Goal: Task Accomplishment & Management: Complete application form

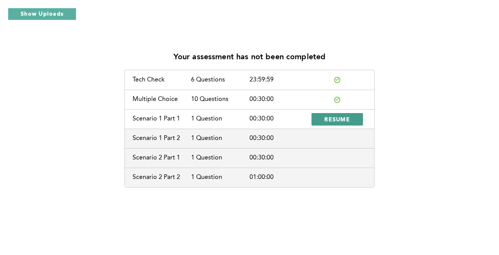
click at [336, 119] on span "RESUME" at bounding box center [338, 118] width 26 height 7
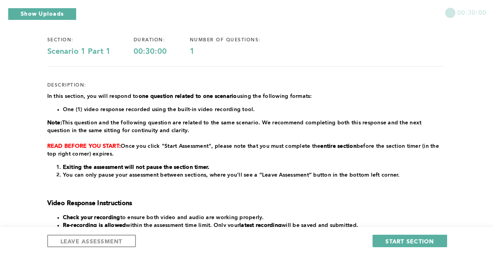
scroll to position [51, 0]
click at [403, 238] on span "START SECTION" at bounding box center [409, 241] width 48 height 7
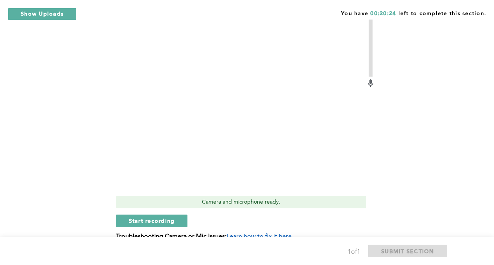
scroll to position [359, 0]
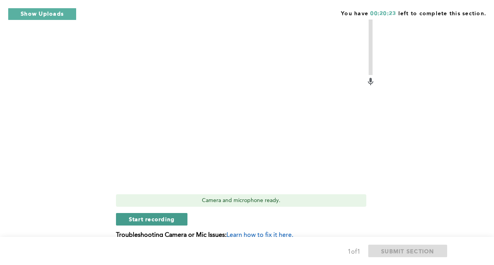
click at [140, 222] on span "Start recording" at bounding box center [152, 218] width 46 height 7
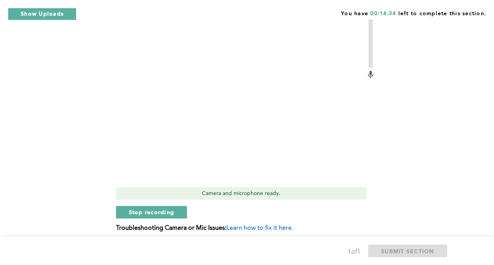
scroll to position [367, 0]
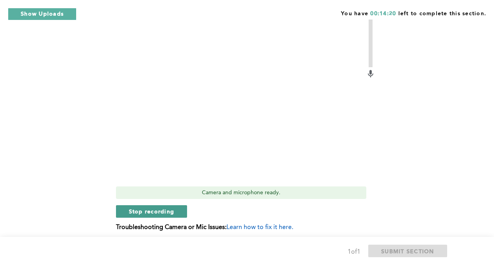
click at [134, 212] on span "Stop recording" at bounding box center [152, 210] width 46 height 7
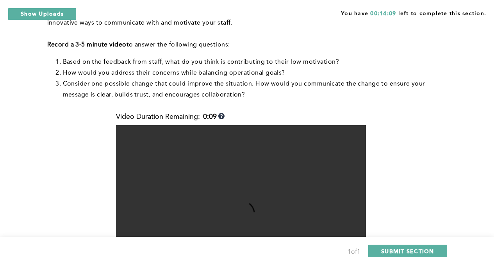
scroll to position [242, 0]
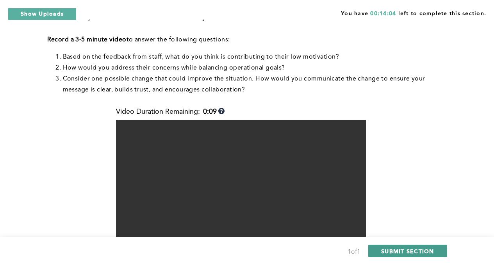
click at [401, 250] on span "SUBMIT SECTION" at bounding box center [407, 250] width 53 height 7
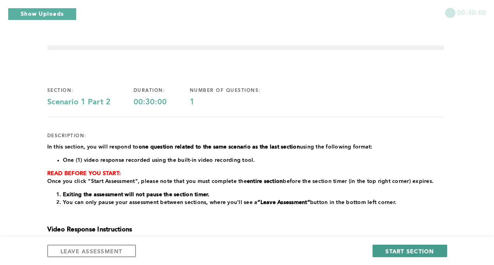
click at [424, 251] on span "START SECTION" at bounding box center [409, 250] width 48 height 7
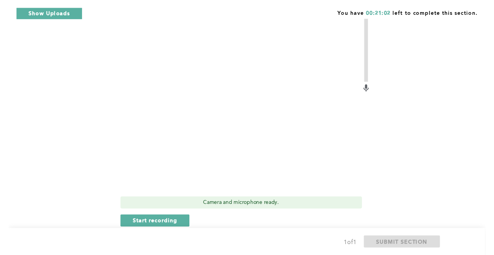
scroll to position [334, 0]
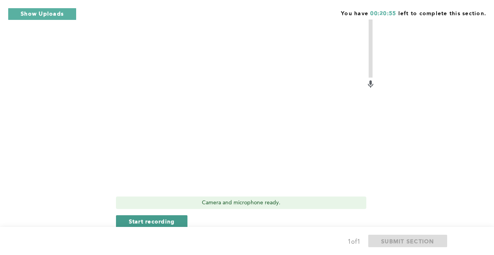
click at [167, 222] on span "Start recording" at bounding box center [152, 221] width 46 height 7
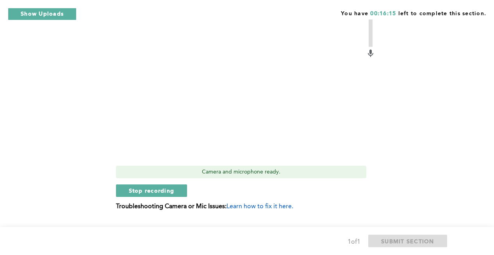
scroll to position [367, 0]
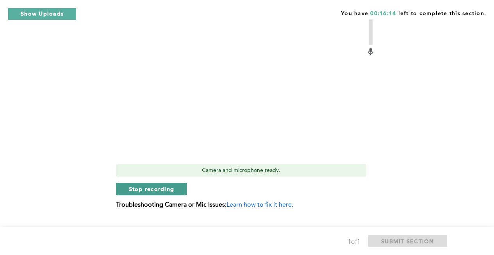
click at [155, 186] on span "Stop recording" at bounding box center [152, 188] width 46 height 7
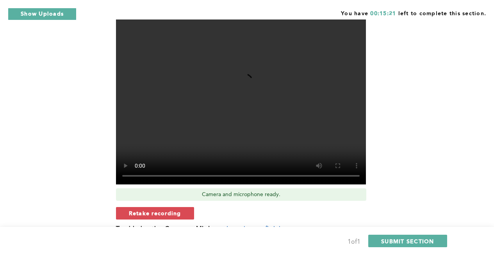
scroll to position [343, 0]
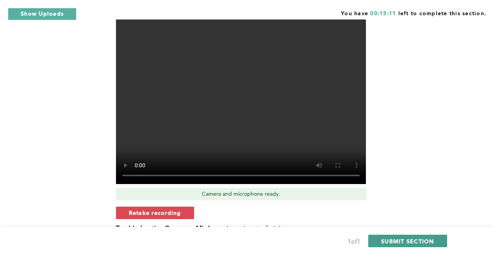
click at [403, 242] on span "SUBMIT SECTION" at bounding box center [407, 241] width 53 height 7
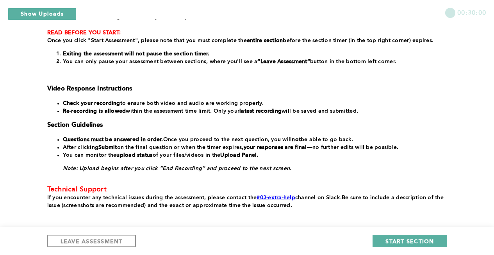
scroll to position [164, 0]
click at [103, 238] on span "LEAVE ASSESSMENT" at bounding box center [91, 241] width 62 height 7
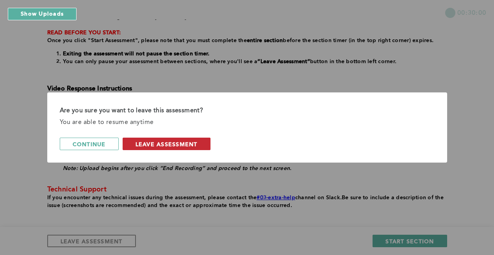
click at [139, 145] on span "leave assessment" at bounding box center [166, 143] width 62 height 7
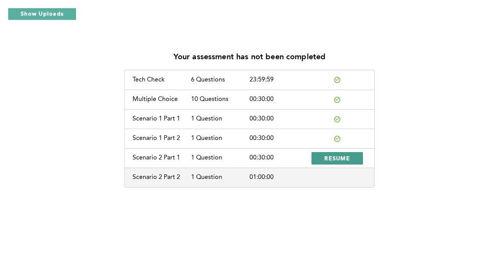
click at [325, 161] on span "RESUME" at bounding box center [338, 157] width 26 height 7
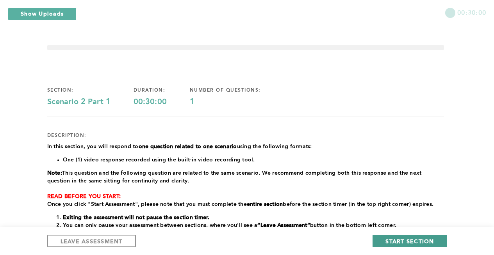
click at [421, 240] on span "START SECTION" at bounding box center [409, 241] width 48 height 7
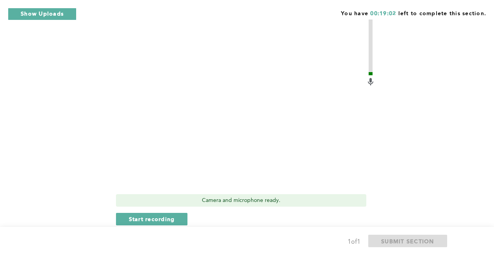
scroll to position [272, 0]
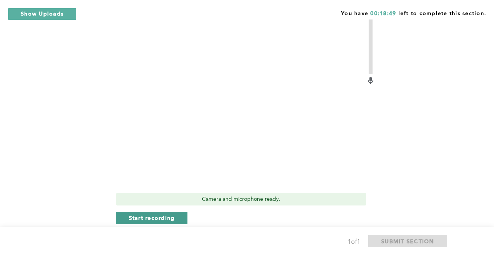
click at [172, 218] on span "Start recording" at bounding box center [152, 217] width 46 height 7
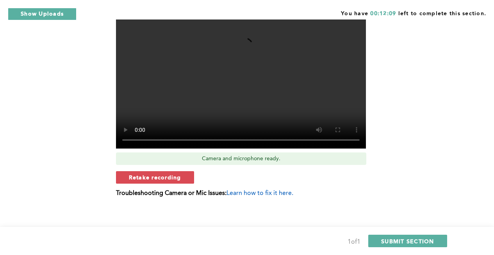
scroll to position [318, 0]
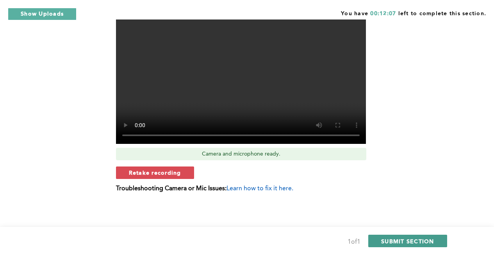
click at [398, 241] on span "SUBMIT SECTION" at bounding box center [407, 241] width 53 height 7
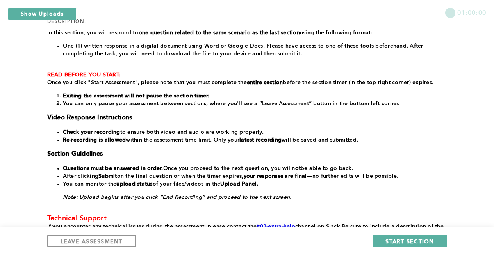
scroll to position [115, 0]
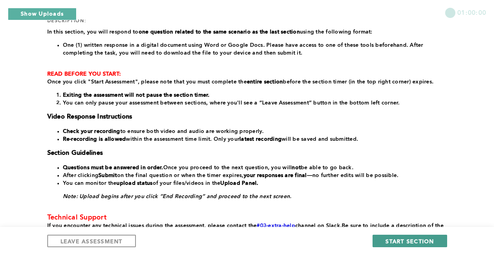
click at [390, 240] on span "START SECTION" at bounding box center [409, 241] width 48 height 7
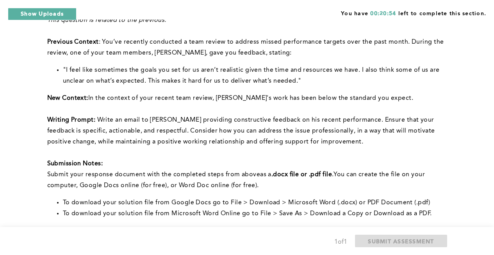
scroll to position [207, 0]
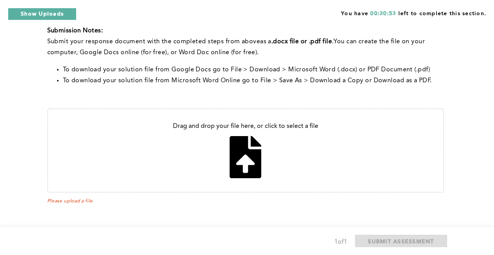
click at [229, 147] on input "file" at bounding box center [245, 150] width 395 height 83
type input "C:\fakepath\Alex email.docx"
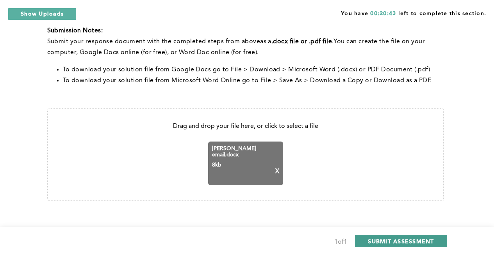
click at [382, 242] on span "SUBMIT ASSESSMENT" at bounding box center [401, 241] width 66 height 7
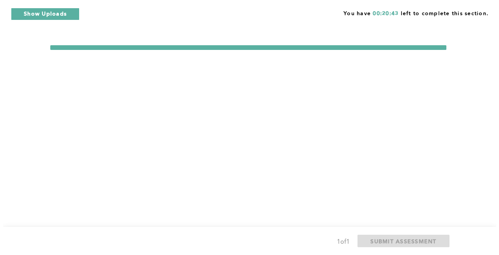
scroll to position [0, 0]
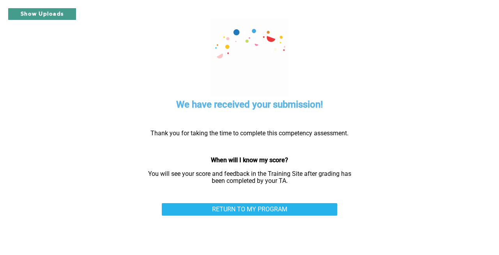
click at [51, 15] on button "Show Uploads" at bounding box center [42, 14] width 69 height 12
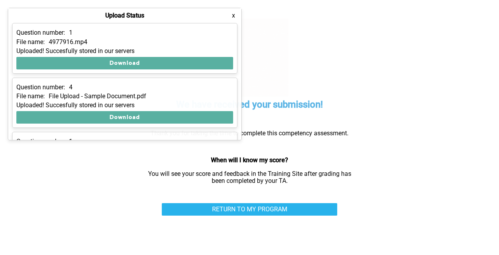
click at [235, 14] on button "x" at bounding box center [234, 16] width 8 height 8
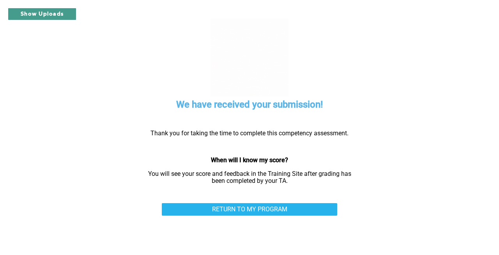
click at [49, 16] on button "Show Uploads" at bounding box center [42, 14] width 69 height 12
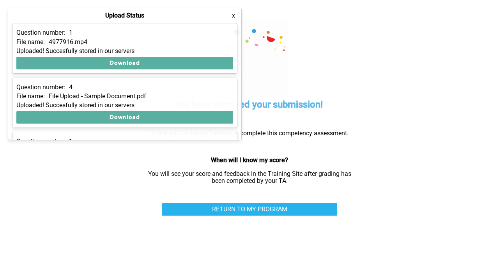
click at [68, 179] on div "We have received your submission! Thank you for taking the time to complete thi…" at bounding box center [249, 127] width 429 height 255
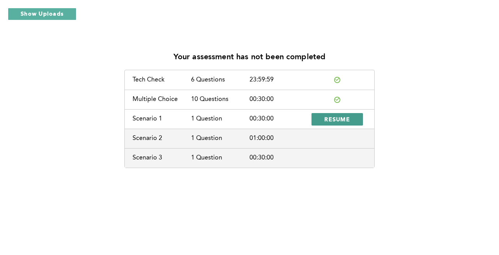
click at [327, 121] on span "RESUME" at bounding box center [338, 118] width 26 height 7
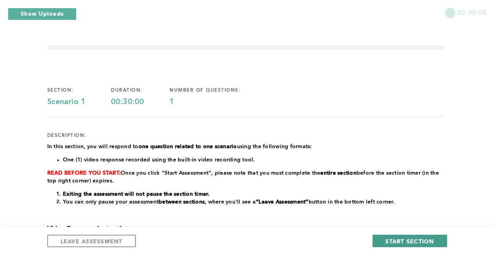
click at [388, 245] on span "START SECTION" at bounding box center [409, 241] width 48 height 7
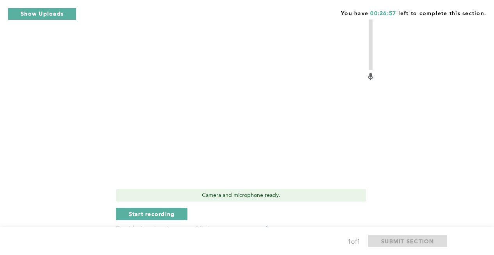
scroll to position [305, 0]
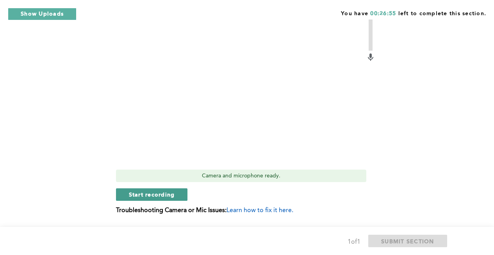
click at [178, 188] on button "Start recording" at bounding box center [152, 194] width 72 height 12
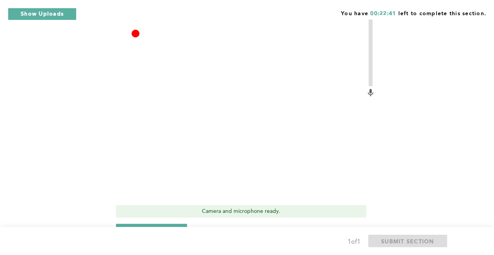
scroll to position [279, 0]
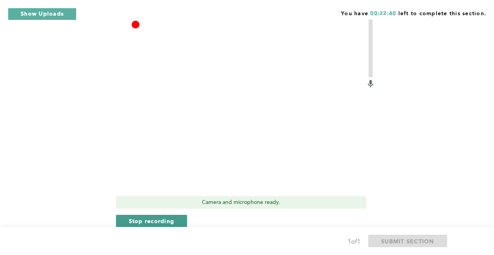
click at [139, 217] on span "Stop recording" at bounding box center [152, 220] width 46 height 7
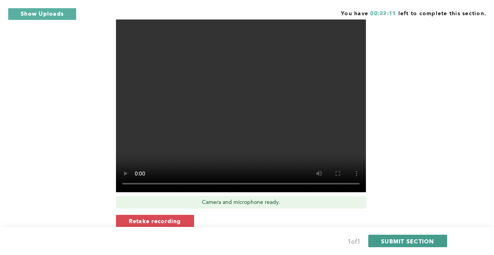
click at [397, 242] on span "SUBMIT SECTION" at bounding box center [407, 241] width 53 height 7
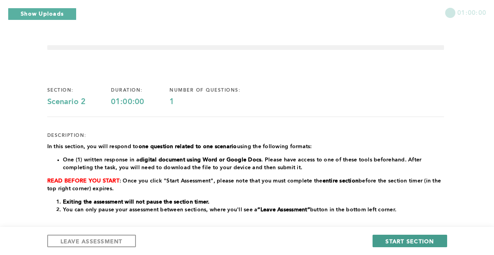
click at [401, 242] on span "START SECTION" at bounding box center [409, 241] width 48 height 7
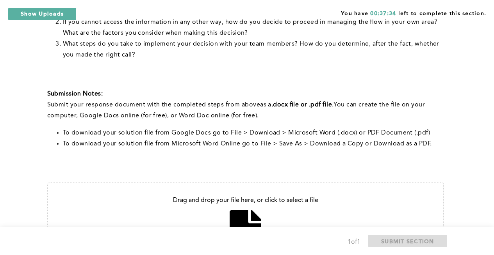
scroll to position [327, 0]
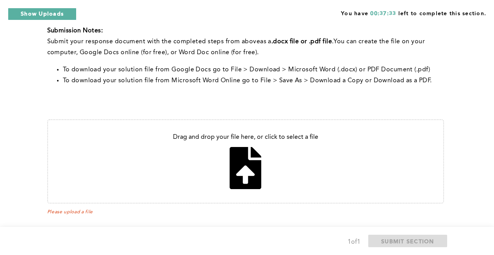
click at [223, 154] on input "file" at bounding box center [245, 161] width 395 height 83
click at [234, 157] on input "file" at bounding box center [245, 161] width 395 height 83
type input "C:\fakepath\A missing [PERSON_NAME].docx"
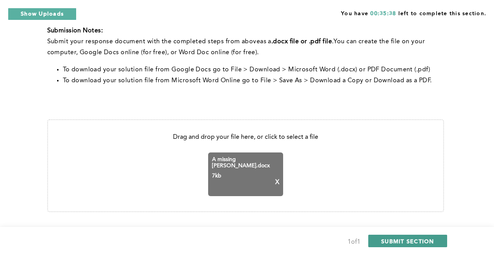
click at [409, 243] on span "SUBMIT SECTION" at bounding box center [407, 241] width 53 height 7
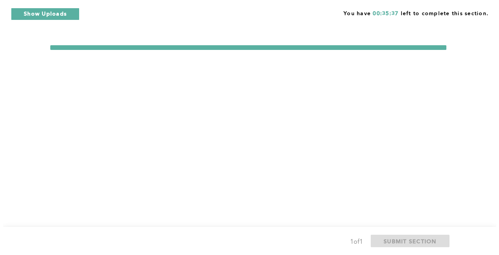
scroll to position [0, 0]
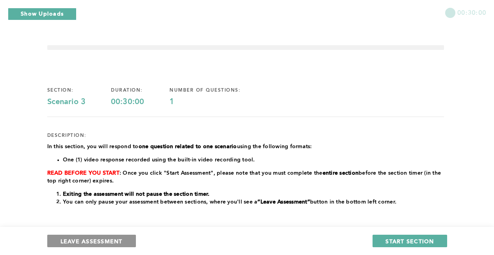
click at [99, 238] on span "LEAVE ASSESSMENT" at bounding box center [91, 241] width 62 height 7
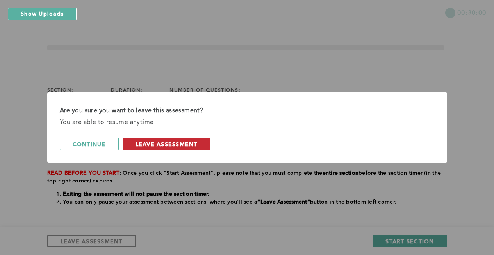
click at [159, 146] on span "leave assessment" at bounding box center [166, 143] width 62 height 7
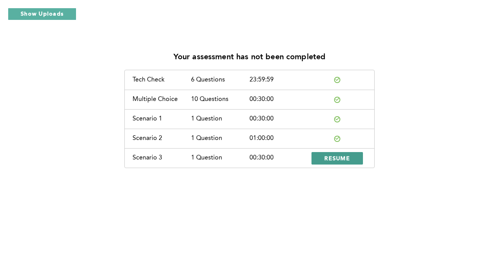
click at [333, 160] on span "RESUME" at bounding box center [338, 157] width 26 height 7
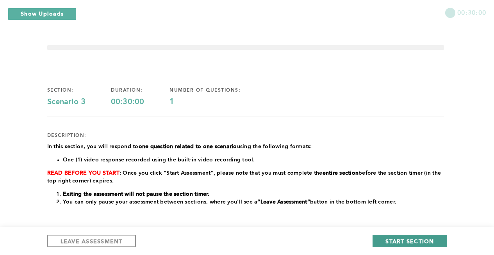
click at [408, 241] on span "START SECTION" at bounding box center [409, 241] width 48 height 7
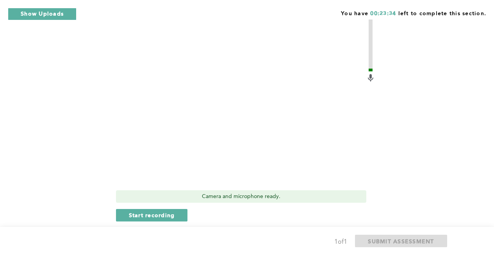
scroll to position [246, 0]
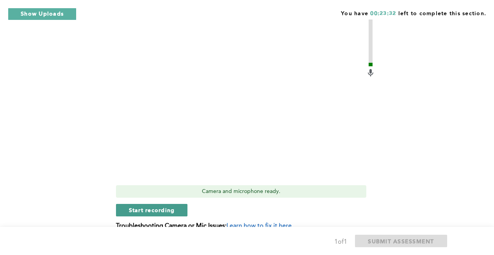
click at [182, 210] on button "Start recording" at bounding box center [152, 210] width 72 height 12
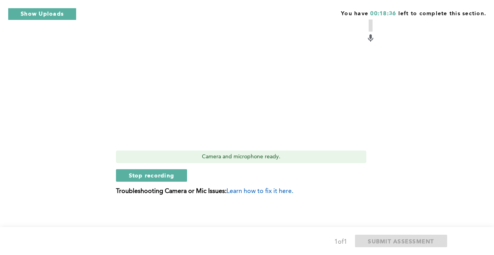
scroll to position [283, 0]
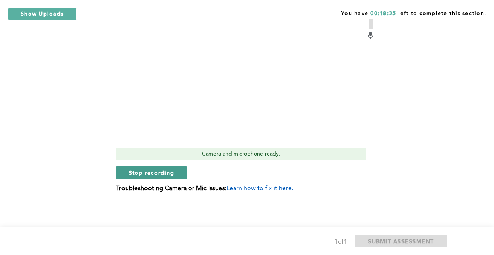
click at [138, 174] on span "Stop recording" at bounding box center [152, 172] width 46 height 7
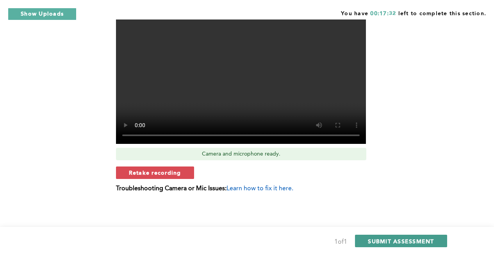
click at [380, 244] on span "SUBMIT ASSESSMENT" at bounding box center [401, 241] width 66 height 7
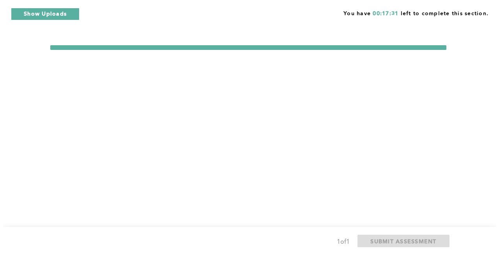
scroll to position [0, 0]
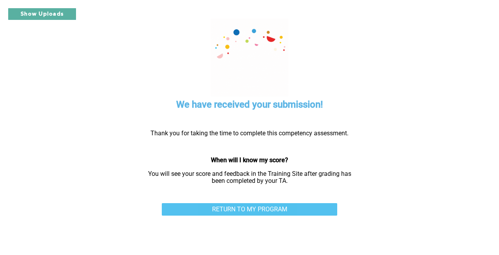
click at [257, 210] on link "RETURN TO MY PROGRAM" at bounding box center [250, 209] width 176 height 12
